Goal: Find contact information: Find contact information

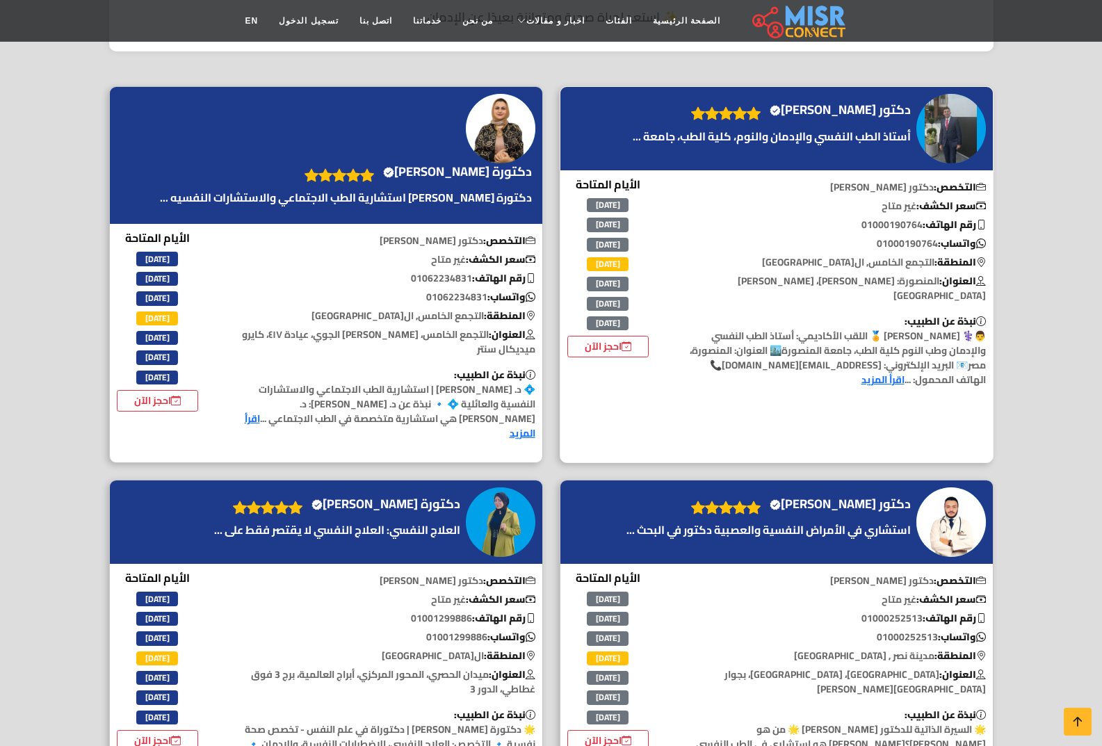
scroll to position [417, 0]
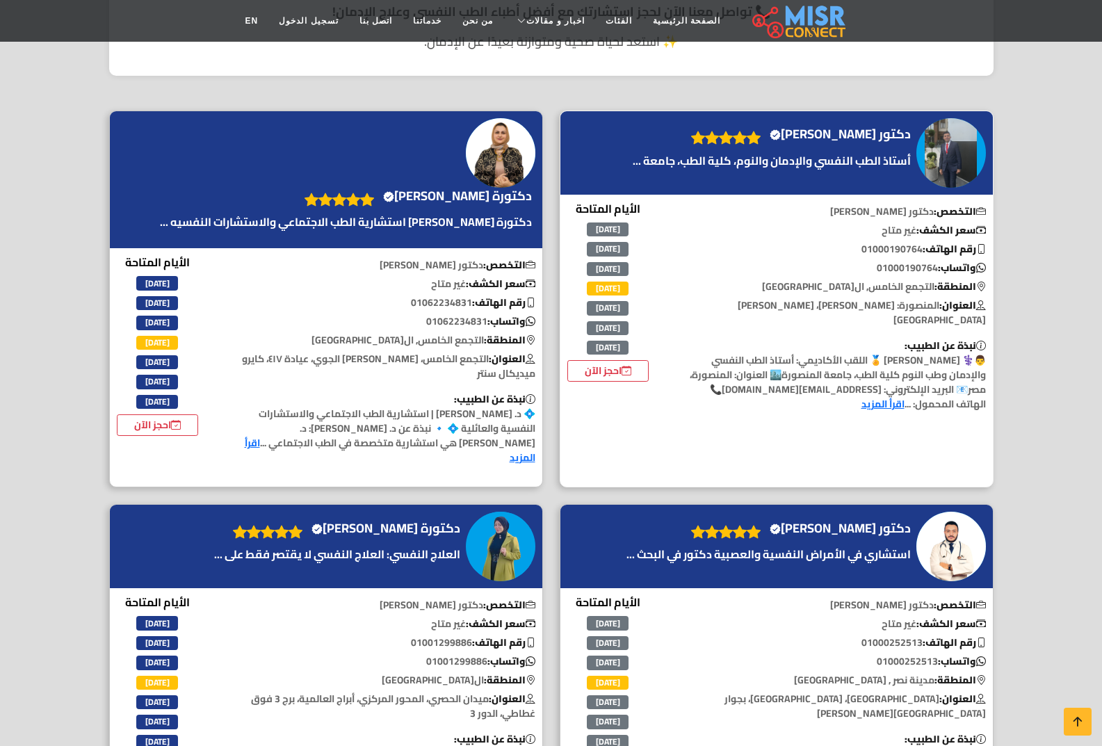
click at [904, 395] on link "اقرأ المزيد" at bounding box center [882, 404] width 43 height 18
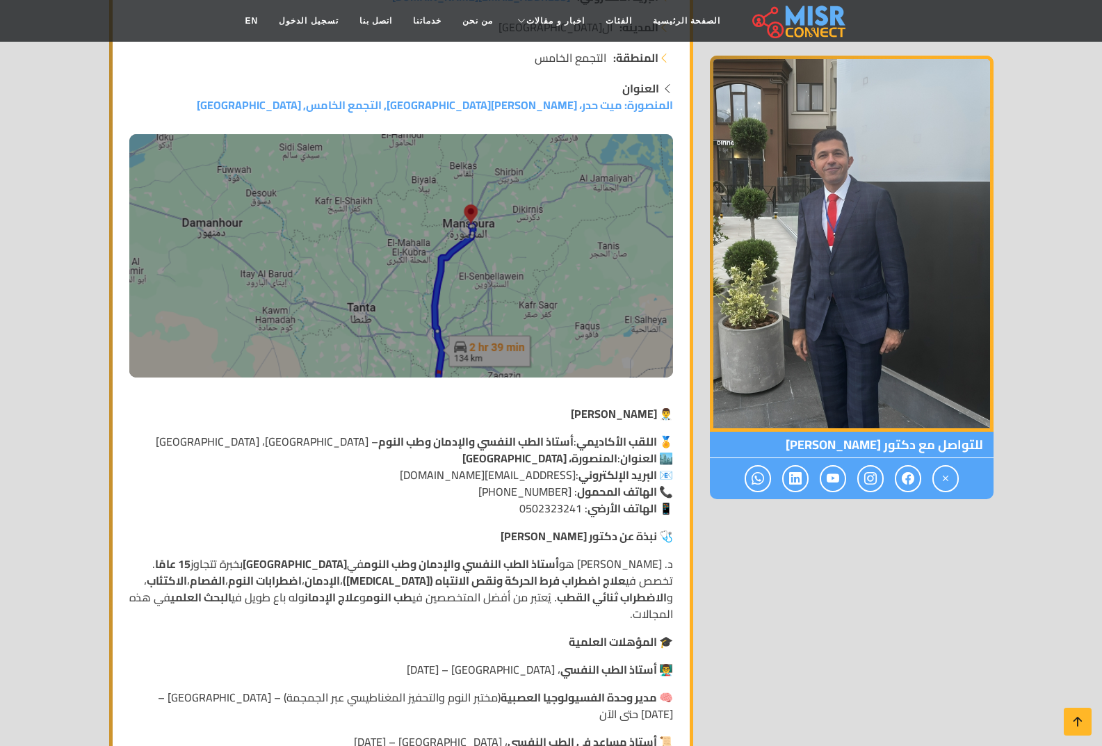
scroll to position [417, 0]
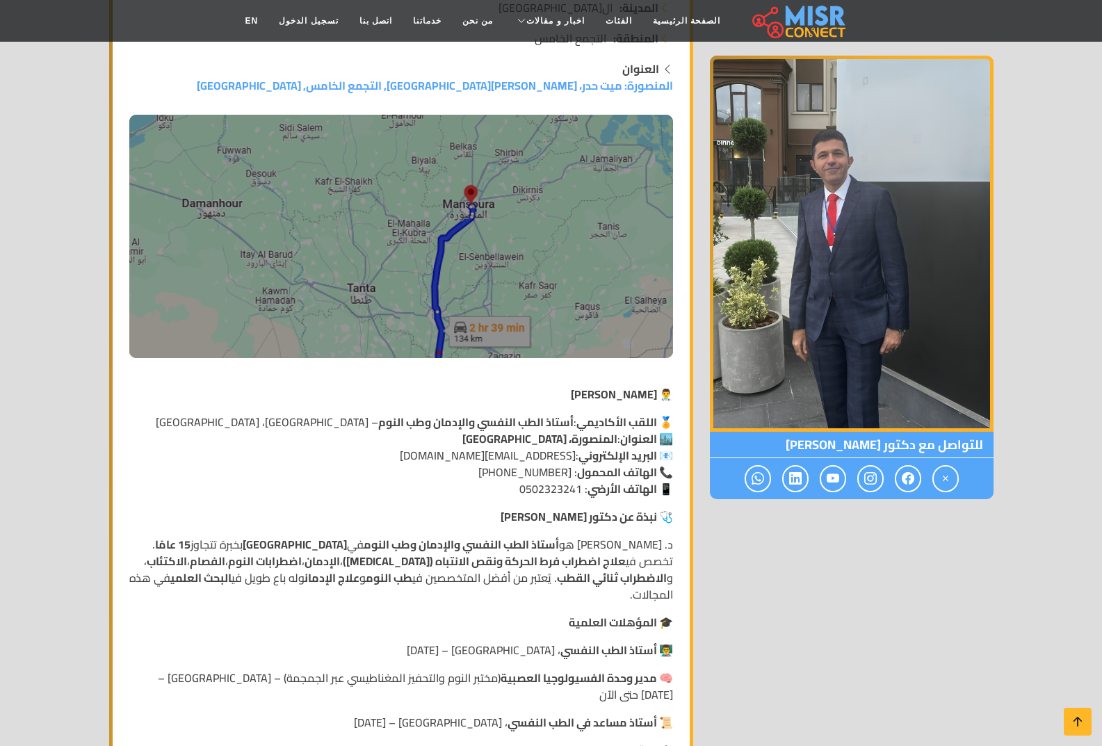
drag, startPoint x: 656, startPoint y: 393, endPoint x: 544, endPoint y: 401, distance: 112.2
click at [571, 401] on strong "👨‍⚕️ [PERSON_NAME]" at bounding box center [622, 394] width 102 height 21
drag, startPoint x: 477, startPoint y: 474, endPoint x: 567, endPoint y: 492, distance: 92.0
click at [567, 492] on p "🏅 اللقب الأكاديمي : أستاذ الطب النفسي والإدمان وطب النوم – كلية الطب، [GEOGRAPH…" at bounding box center [401, 455] width 544 height 83
click at [569, 476] on p "🏅 اللقب الأكاديمي : أستاذ الطب النفسي والإدمان وطب النوم – كلية الطب، [GEOGRAPH…" at bounding box center [401, 455] width 544 height 83
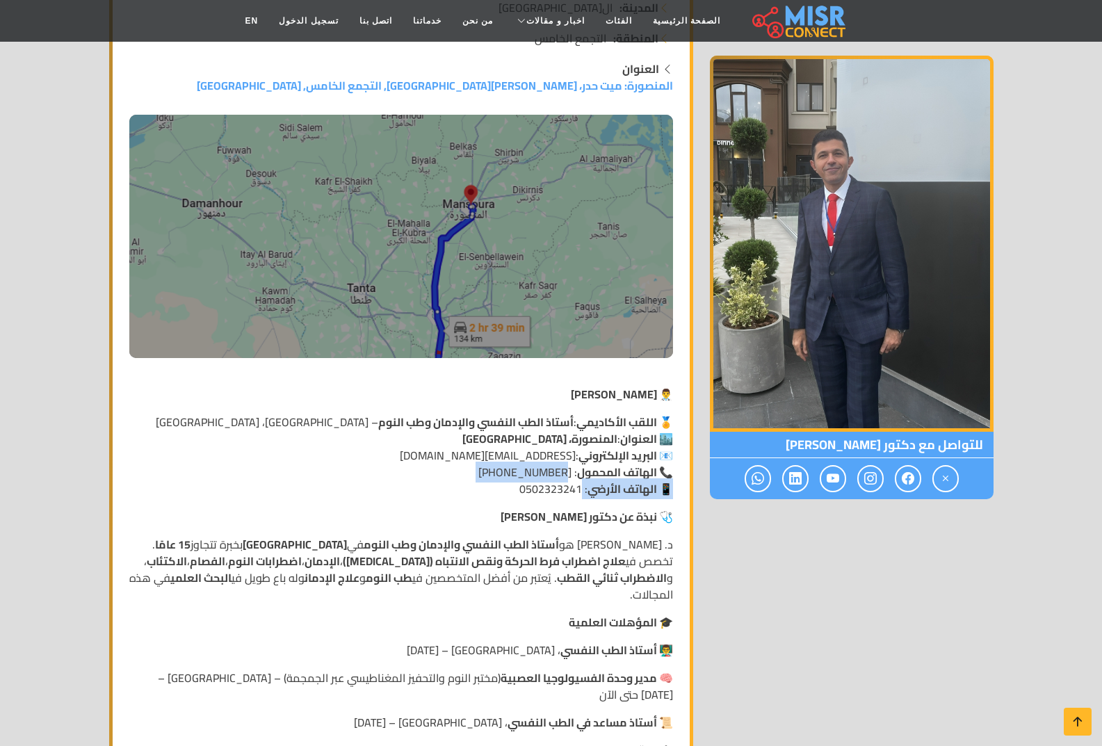
drag, startPoint x: 562, startPoint y: 466, endPoint x: 585, endPoint y: 493, distance: 35.1
click at [585, 493] on p "🏅 اللقب الأكاديمي : أستاذ الطب النفسي والإدمان وطب النوم – كلية الطب، [GEOGRAPH…" at bounding box center [401, 455] width 544 height 83
drag, startPoint x: 585, startPoint y: 493, endPoint x: 574, endPoint y: 473, distance: 22.4
click at [574, 473] on p "🏅 اللقب الأكاديمي : أستاذ الطب النفسي والإدمان وطب النوم – كلية الطب، [GEOGRAPH…" at bounding box center [401, 455] width 544 height 83
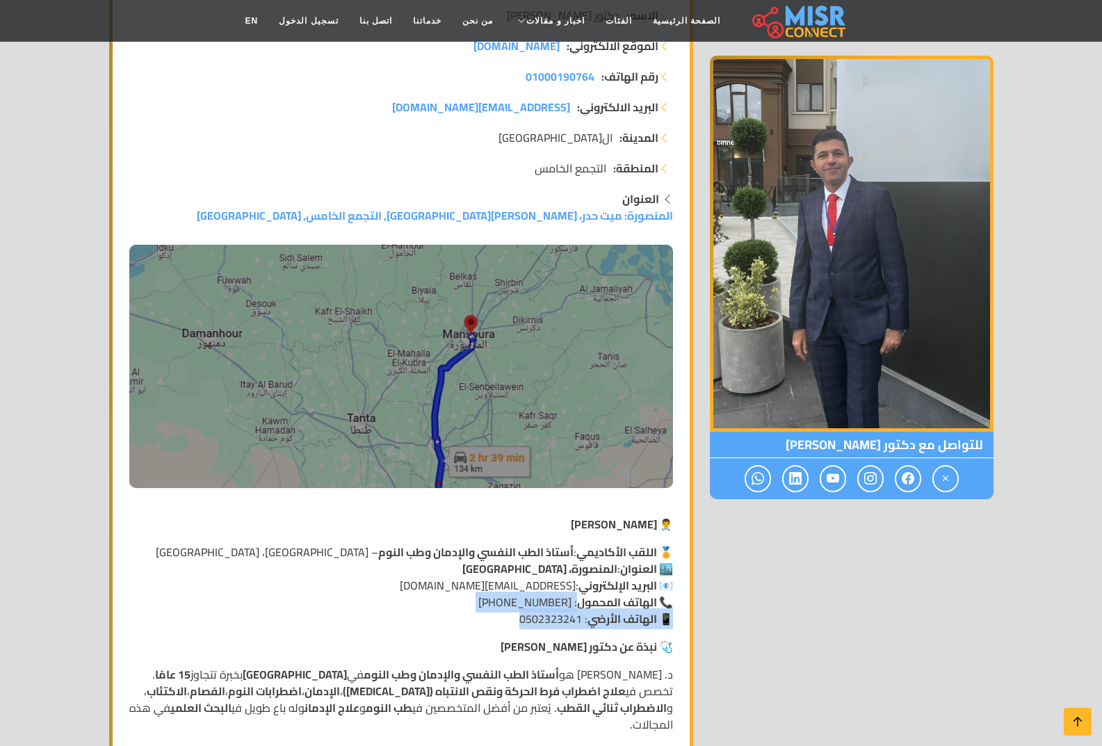
scroll to position [139, 0]
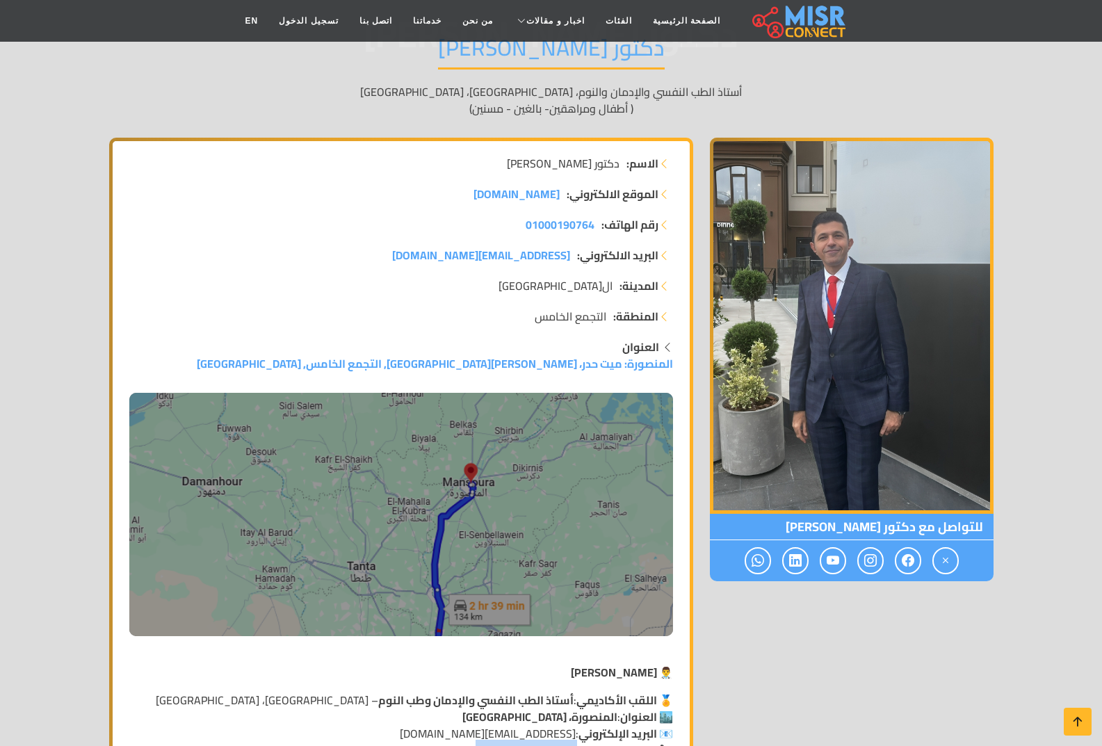
click at [893, 312] on img at bounding box center [852, 326] width 284 height 376
